Goal: Information Seeking & Learning: Learn about a topic

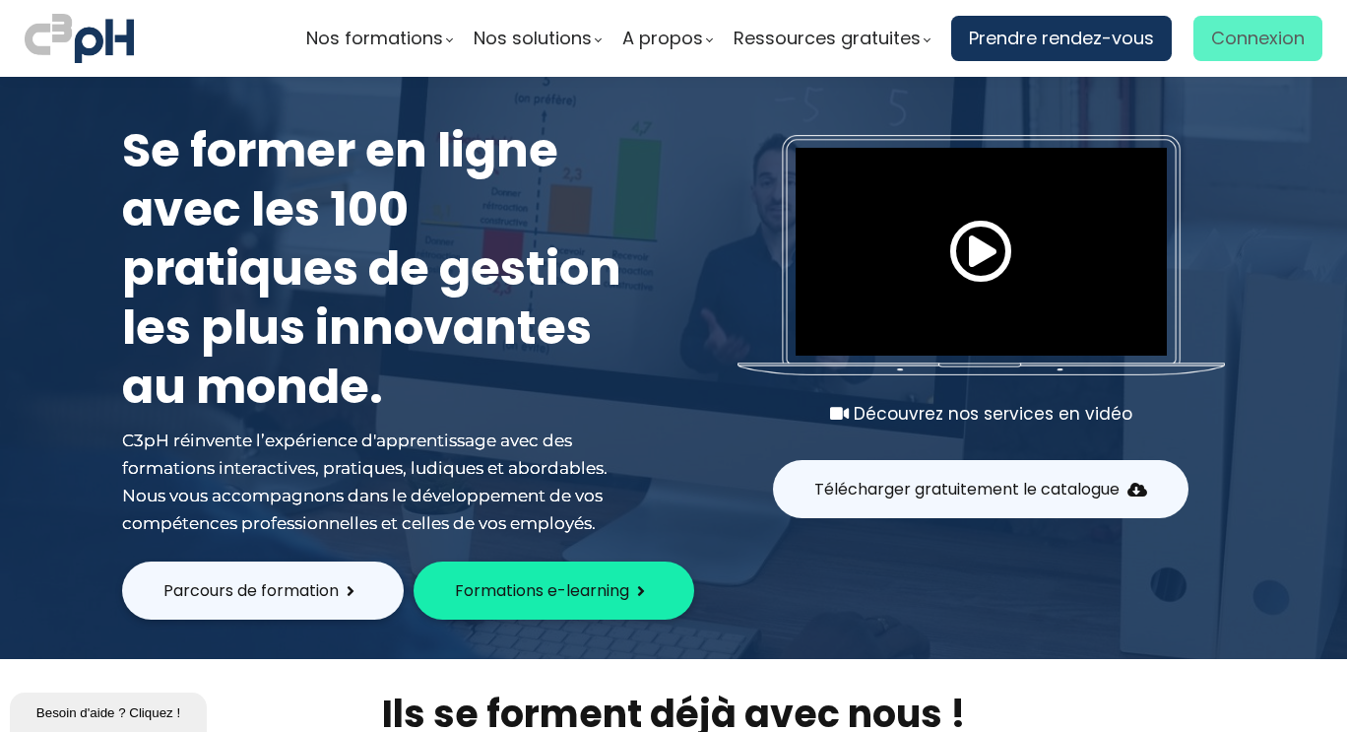
click at [1234, 43] on span "Connexion" at bounding box center [1258, 39] width 94 height 30
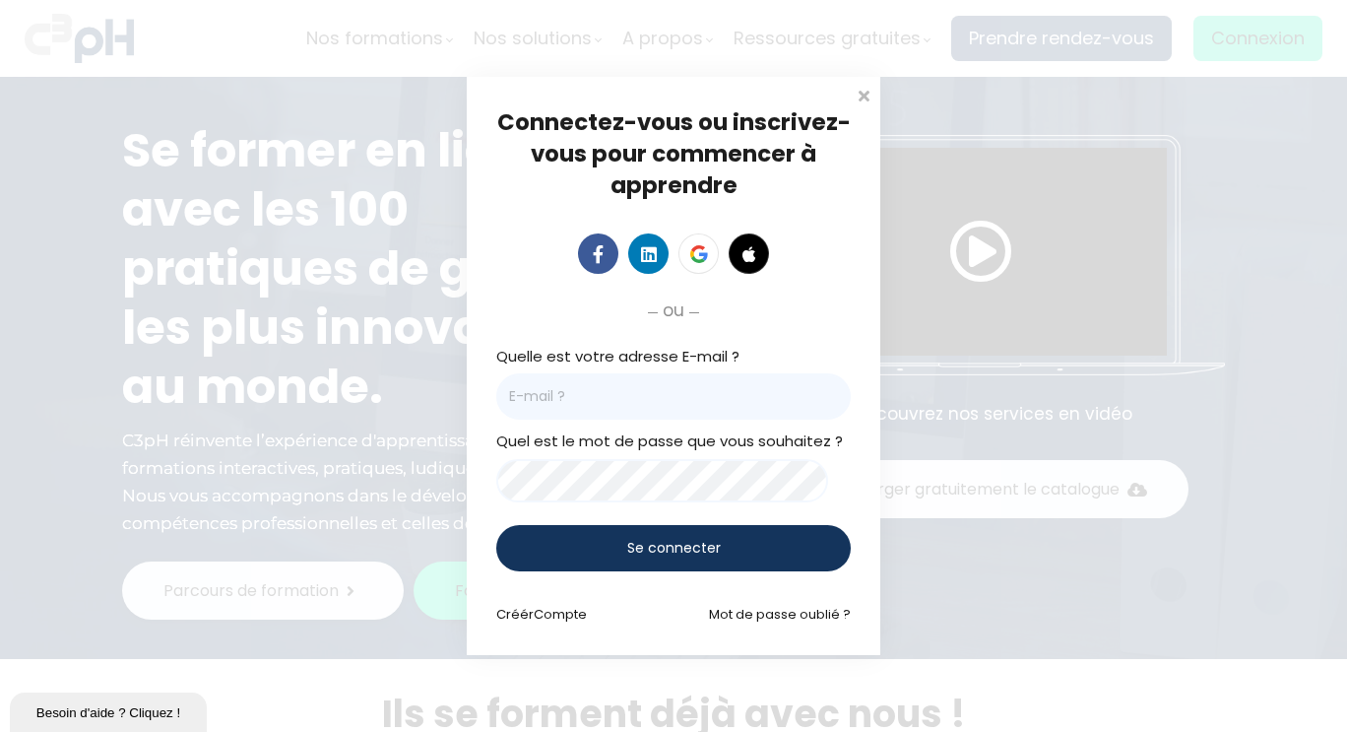
click at [684, 380] on input "email" at bounding box center [673, 396] width 354 height 46
click at [625, 394] on input "email" at bounding box center [673, 396] width 354 height 46
type input "kamelia@c3ph.com"
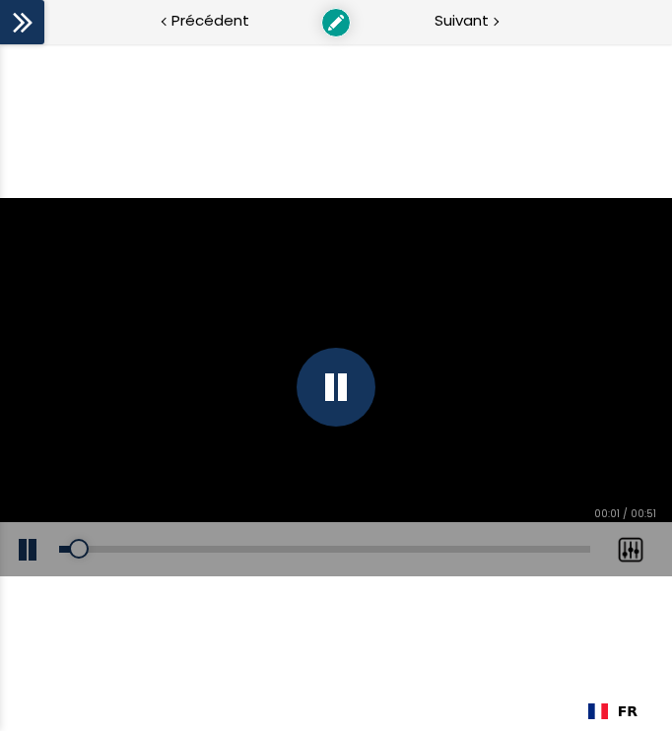
click at [485, 265] on div at bounding box center [336, 387] width 672 height 378
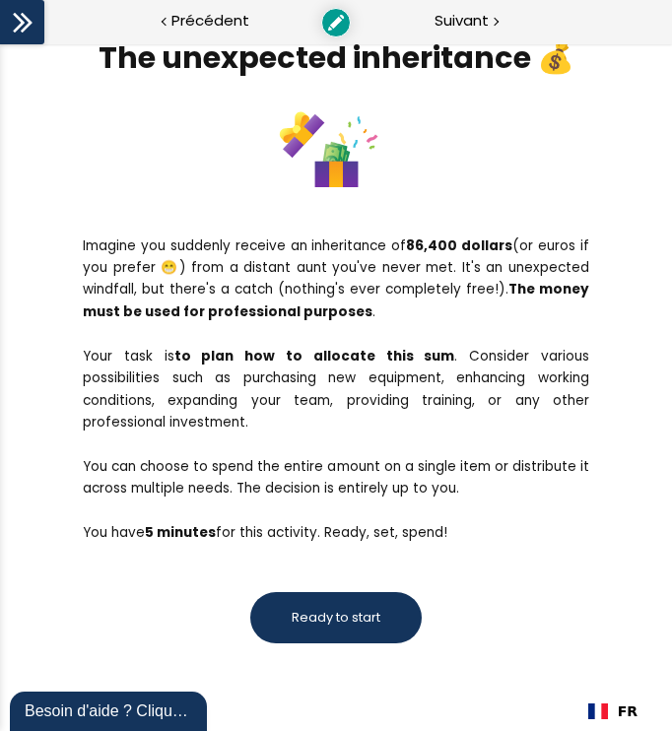
scroll to position [146, 0]
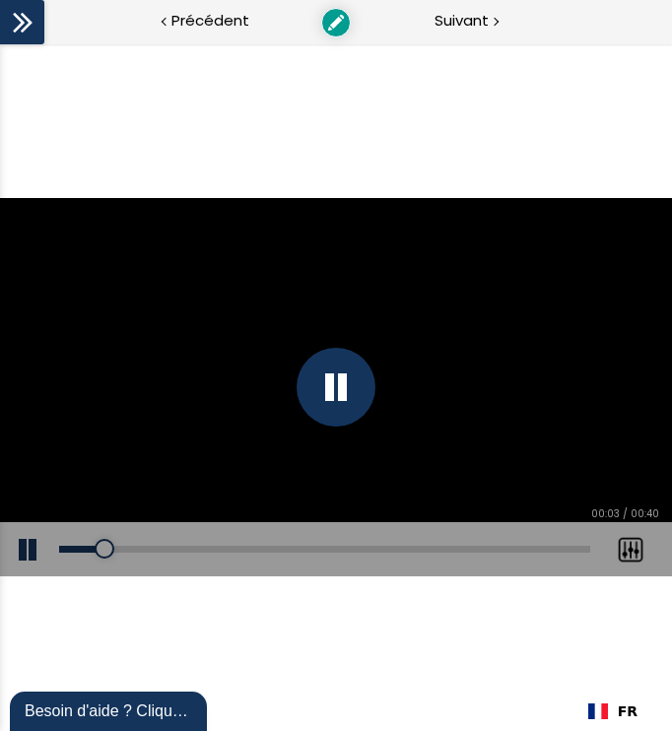
click at [419, 406] on div at bounding box center [336, 387] width 672 height 378
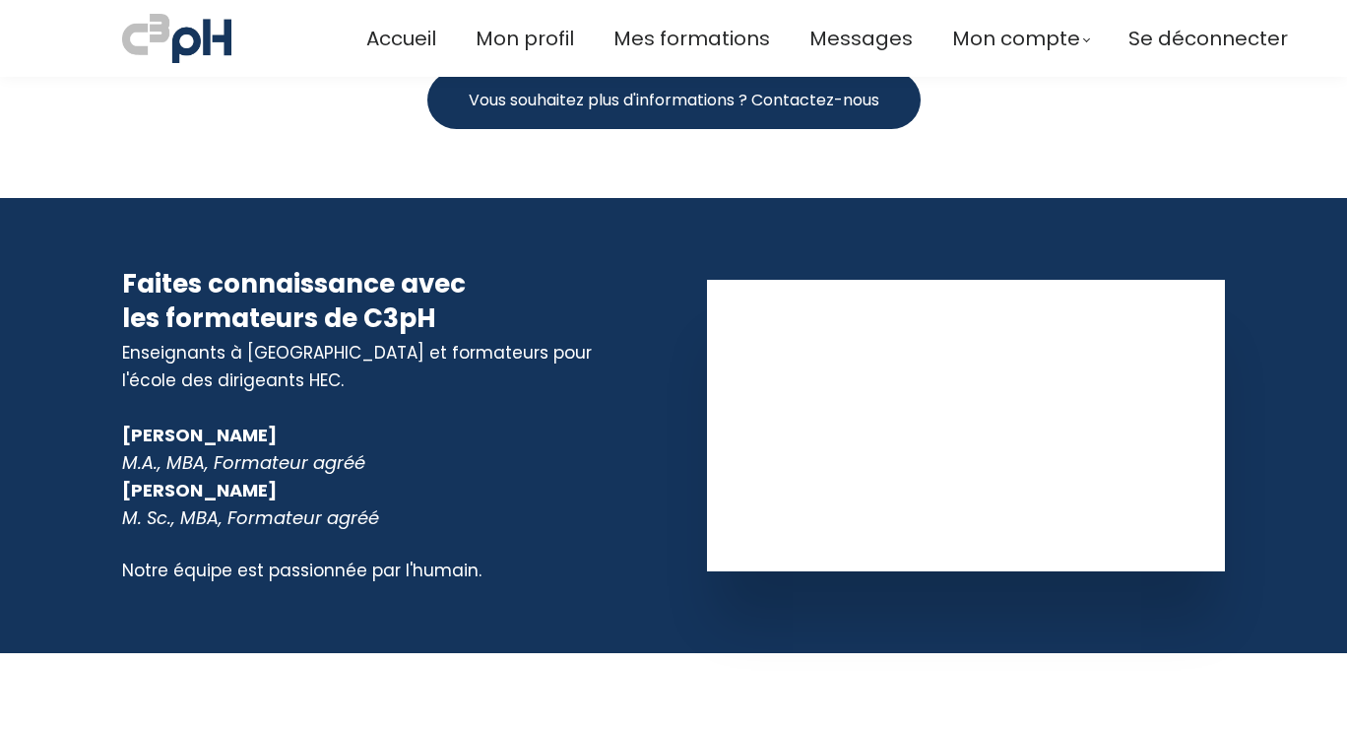
scroll to position [10382, 0]
